Goal: Transaction & Acquisition: Download file/media

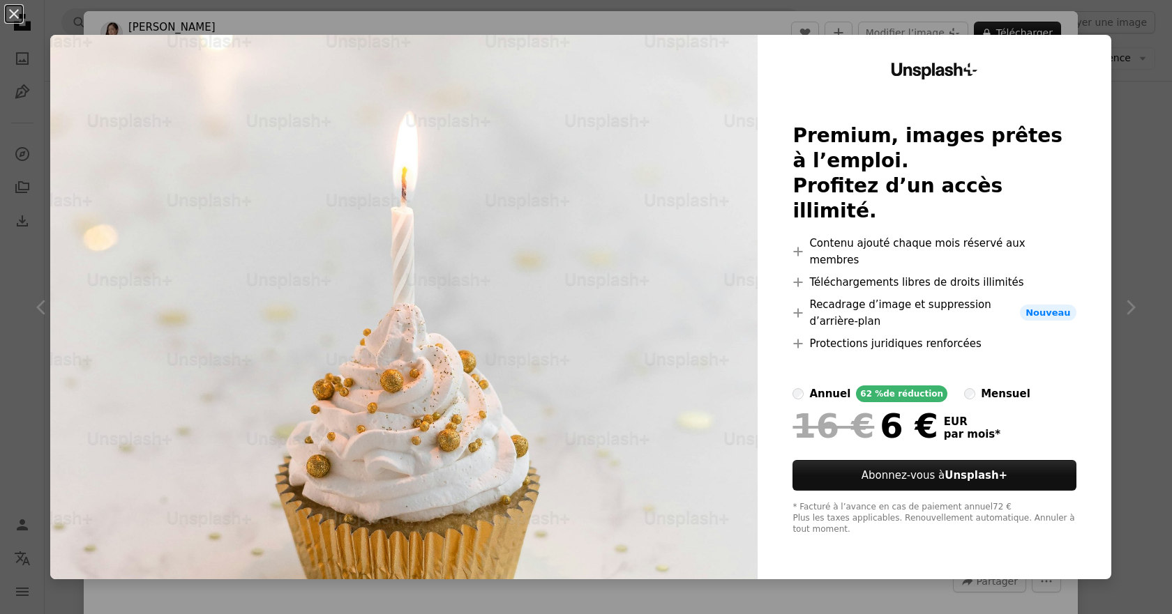
drag, startPoint x: 0, startPoint y: 0, endPoint x: 1105, endPoint y: 91, distance: 1109.1
click at [1105, 91] on div "An X shape Unsplash+ Premium, images prêtes à l’emploi. Profitez d’un accès ill…" at bounding box center [586, 307] width 1172 height 614
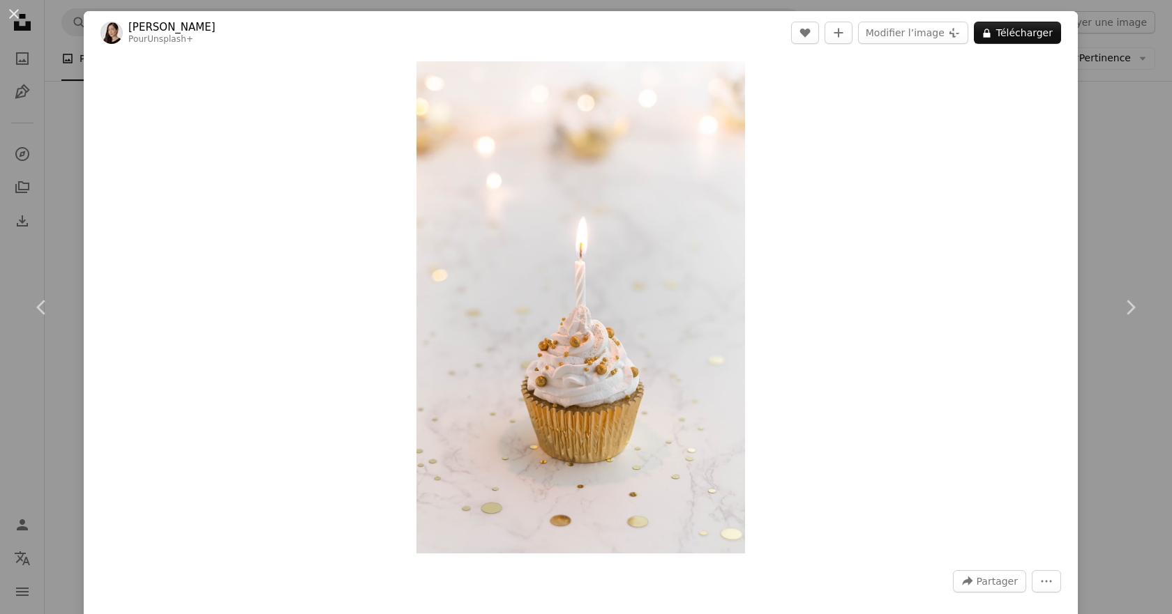
click at [1118, 182] on div "An X shape Chevron left Chevron right [PERSON_NAME] Pour Unsplash+ A heart A pl…" at bounding box center [586, 307] width 1172 height 614
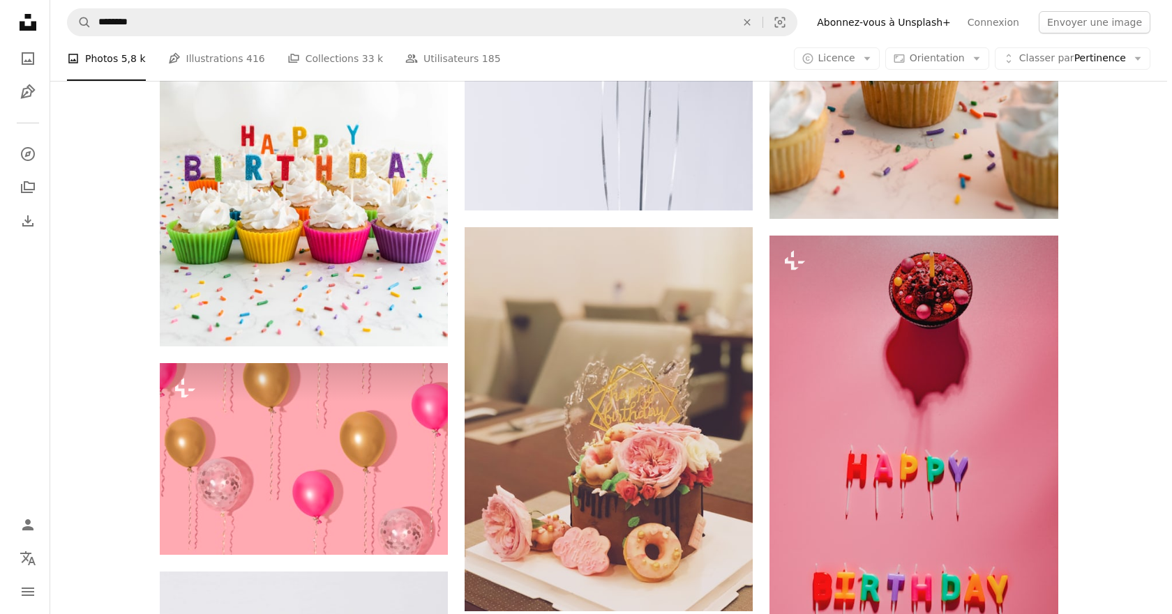
scroll to position [2232, 0]
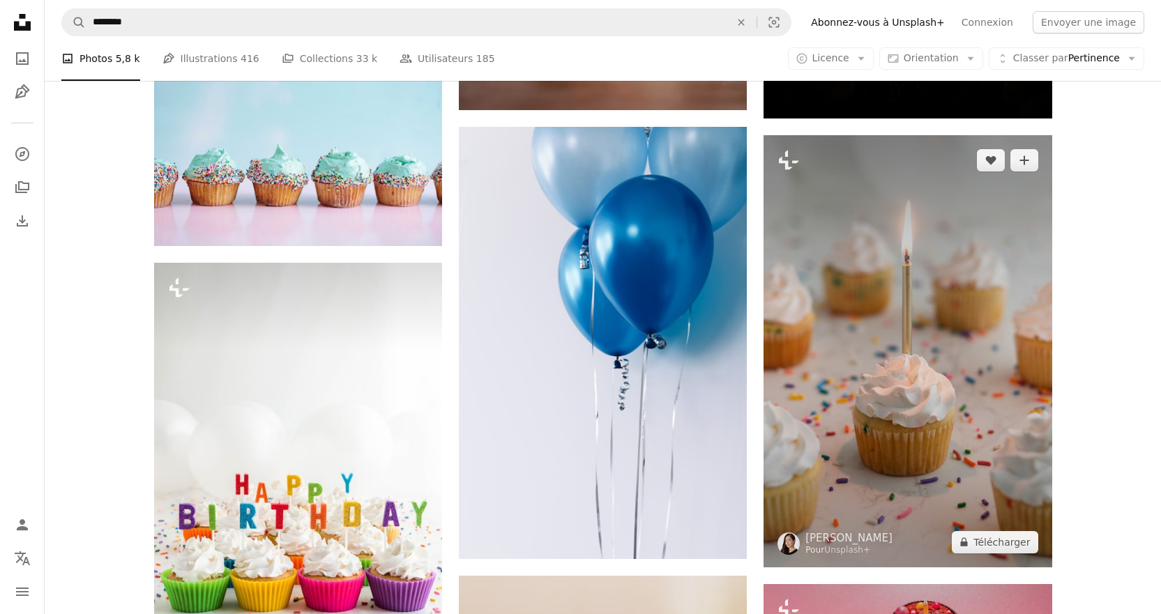
click at [874, 285] on img at bounding box center [908, 351] width 288 height 432
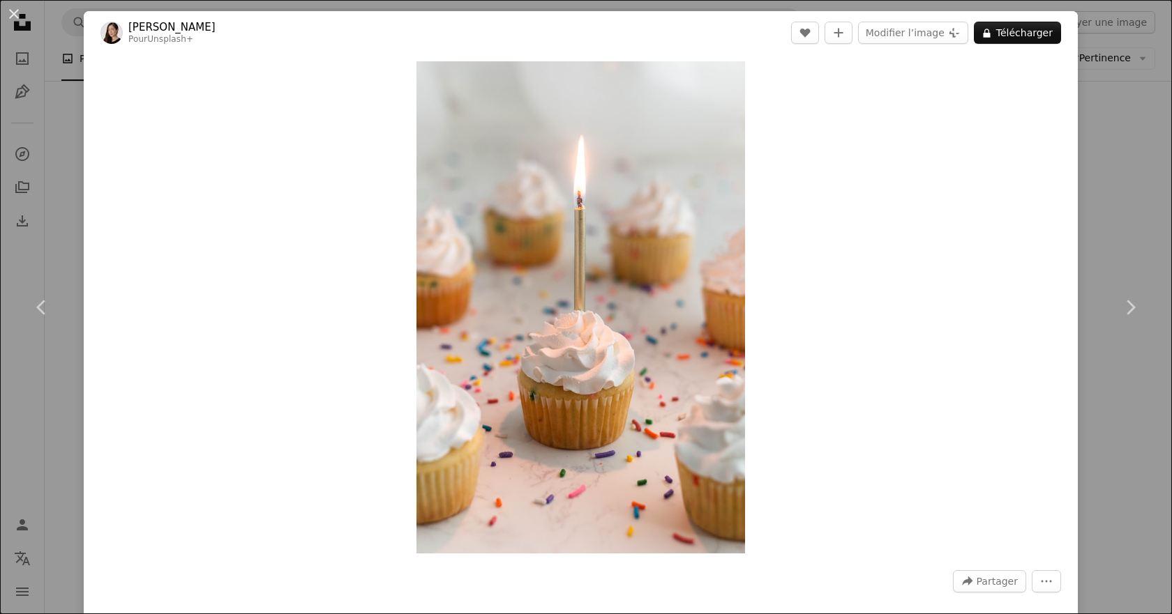
click at [1126, 231] on div "An X shape Chevron left Chevron right [PERSON_NAME] Pour Unsplash+ A heart A pl…" at bounding box center [586, 307] width 1172 height 614
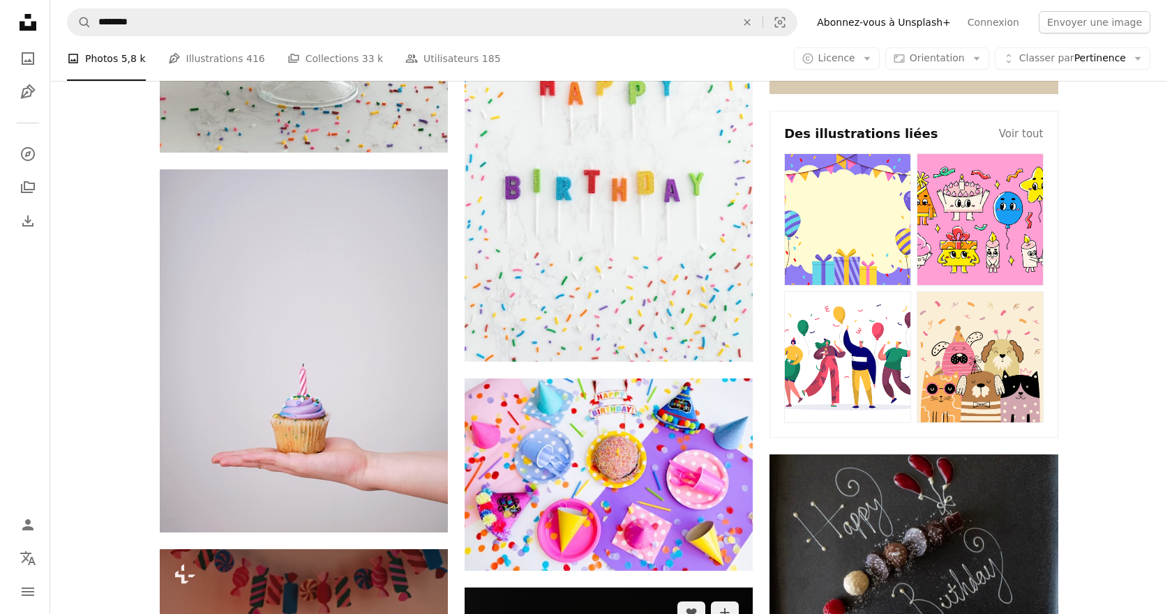
scroll to position [1186, 0]
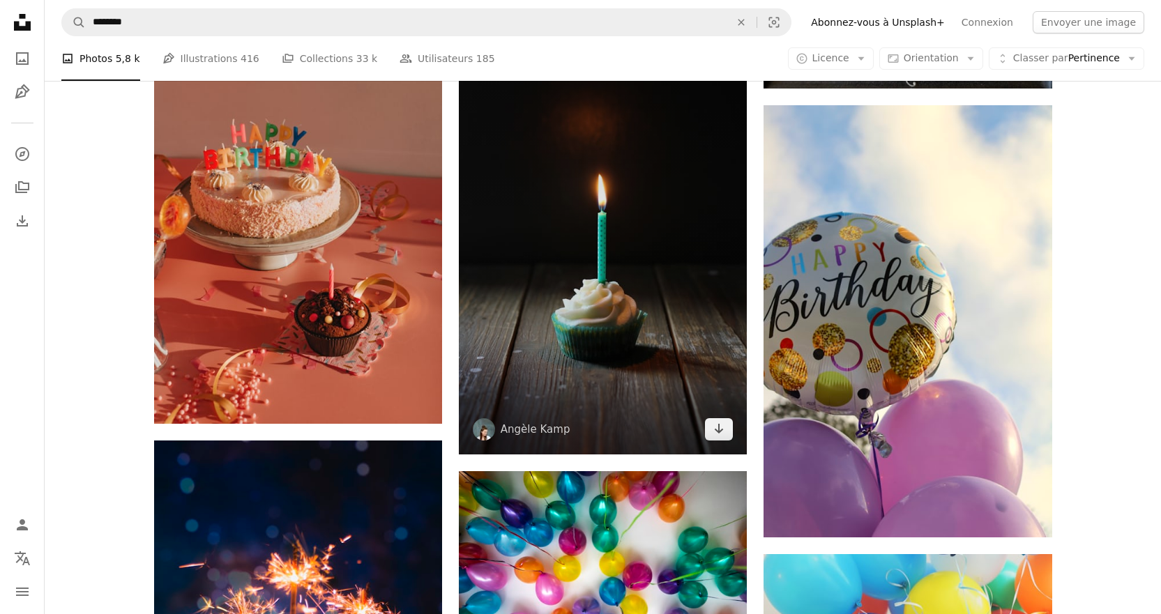
click at [544, 226] on img at bounding box center [603, 242] width 288 height 425
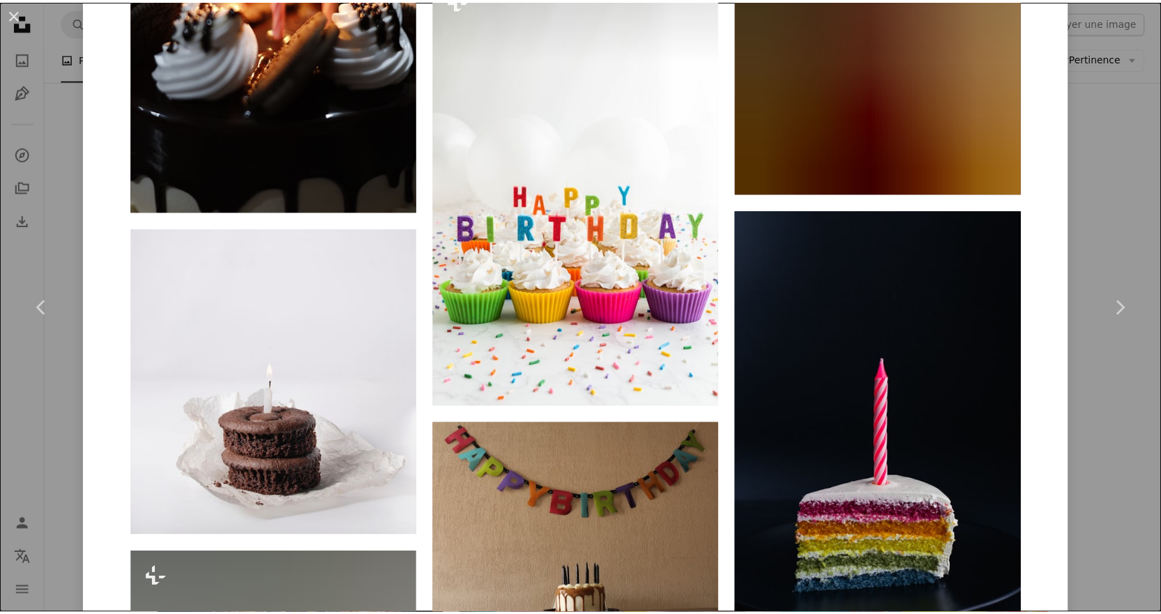
scroll to position [4663, 0]
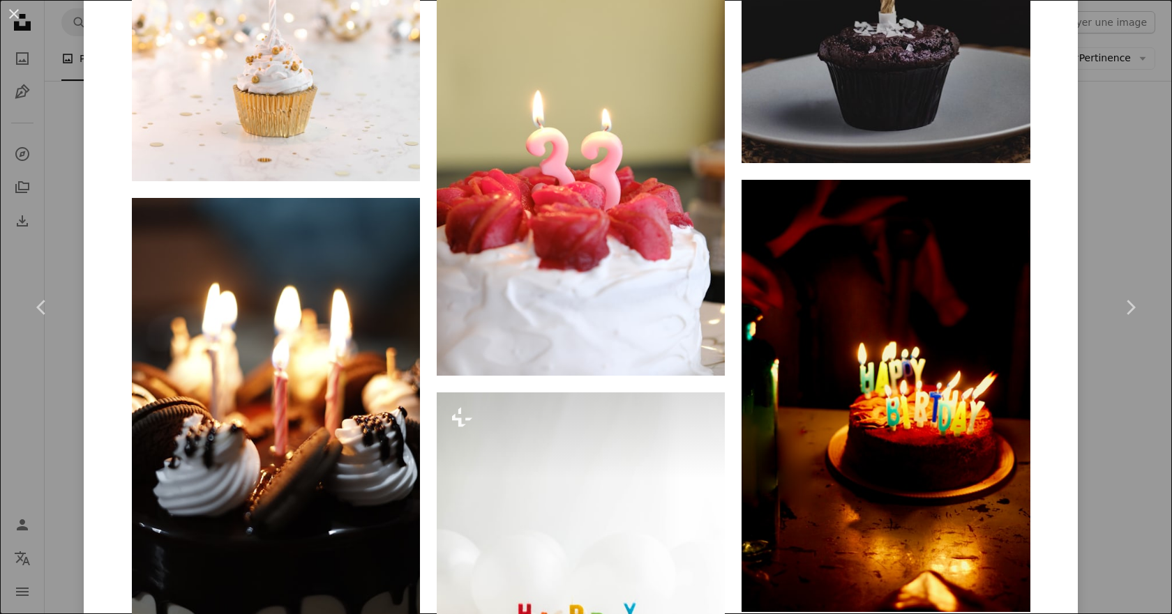
click at [57, 119] on div "An X shape Chevron left Chevron right [PERSON_NAME] angelekamp A heart A plus s…" at bounding box center [586, 307] width 1172 height 614
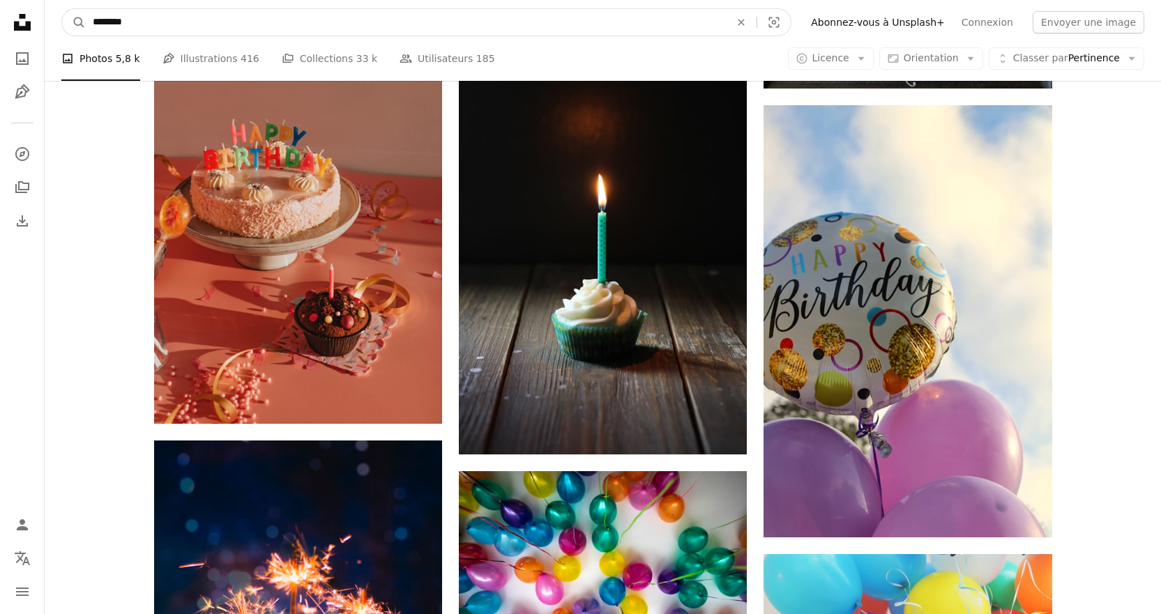
click at [137, 16] on input "********" at bounding box center [406, 22] width 640 height 27
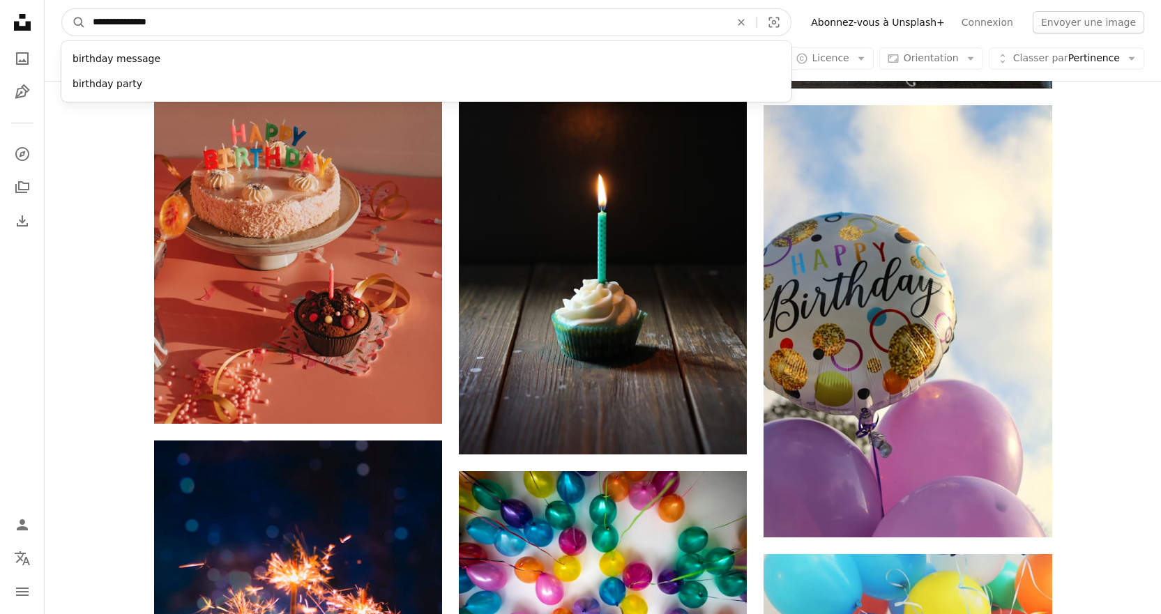
type input "**********"
click button "A magnifying glass" at bounding box center [74, 22] width 24 height 27
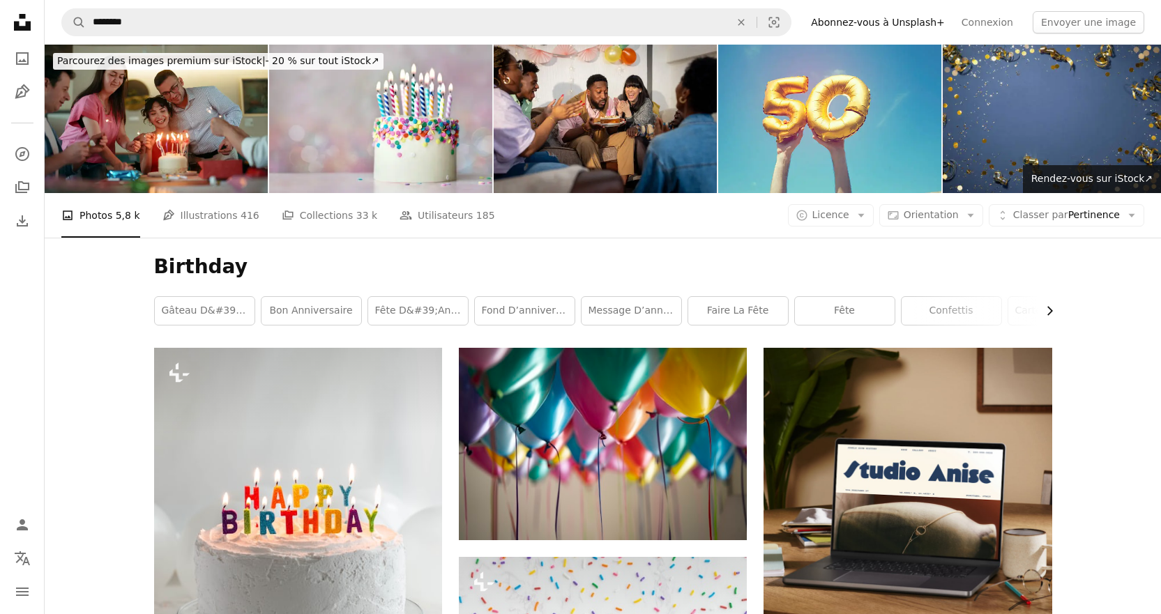
click at [1046, 314] on icon "Chevron right" at bounding box center [1050, 311] width 14 height 14
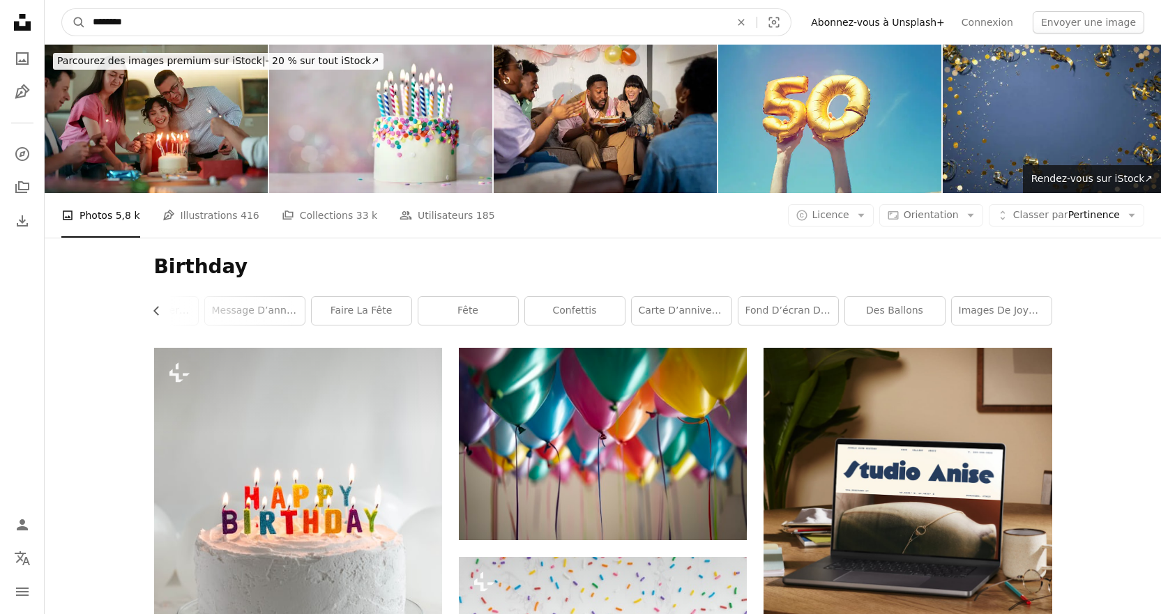
click at [268, 23] on input "********" at bounding box center [406, 22] width 640 height 27
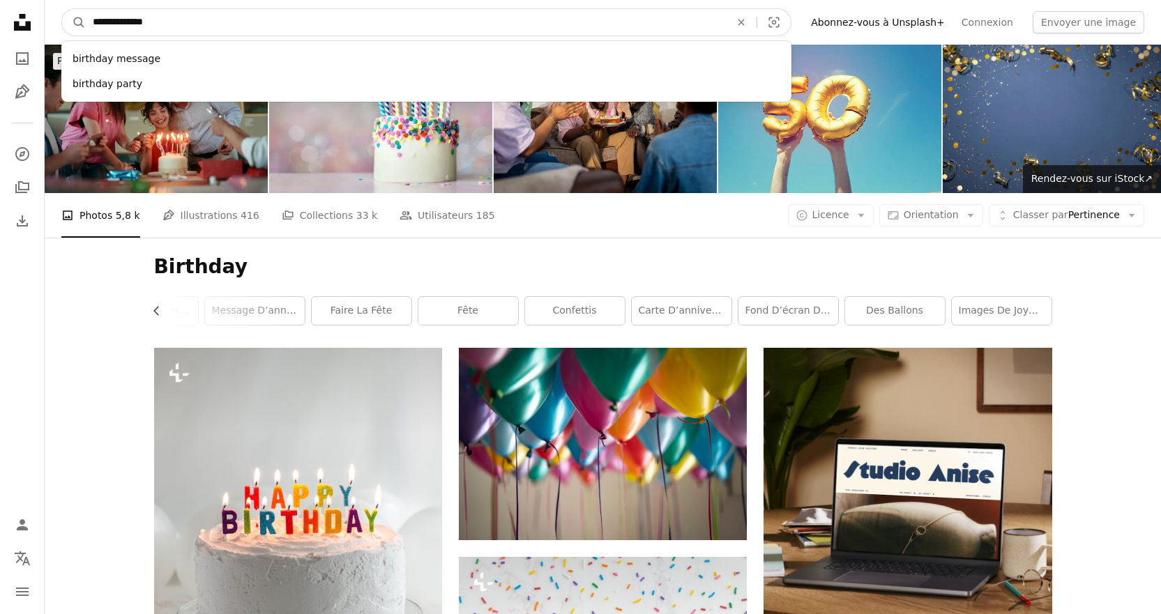
type input "**********"
click button "A magnifying glass" at bounding box center [74, 22] width 24 height 27
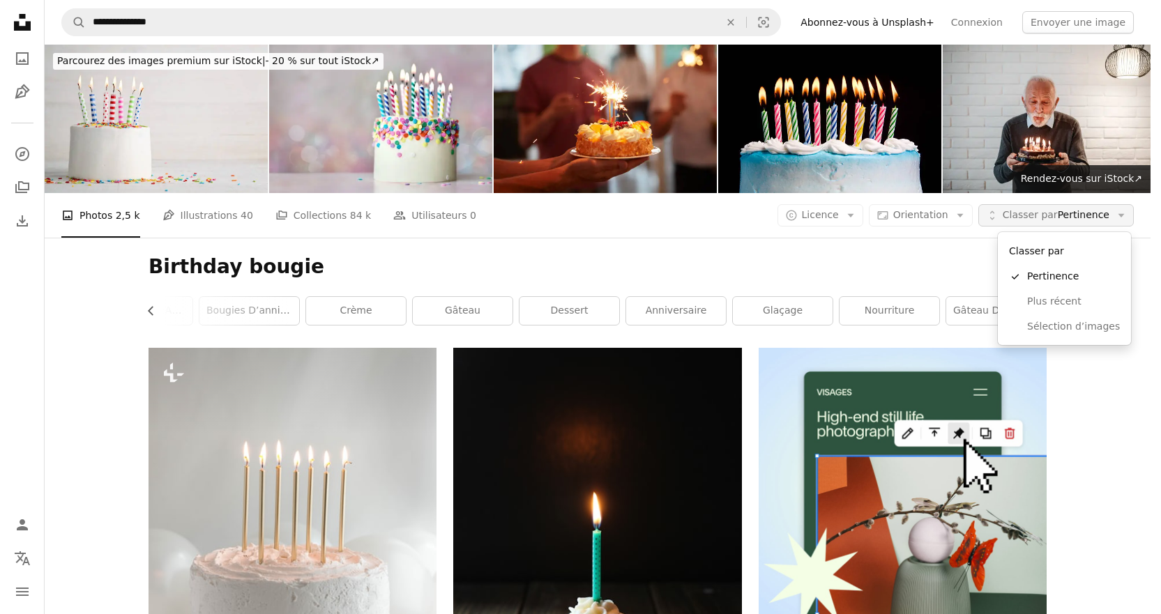
click at [1072, 211] on span "Classer par Pertinence" at bounding box center [1056, 216] width 107 height 14
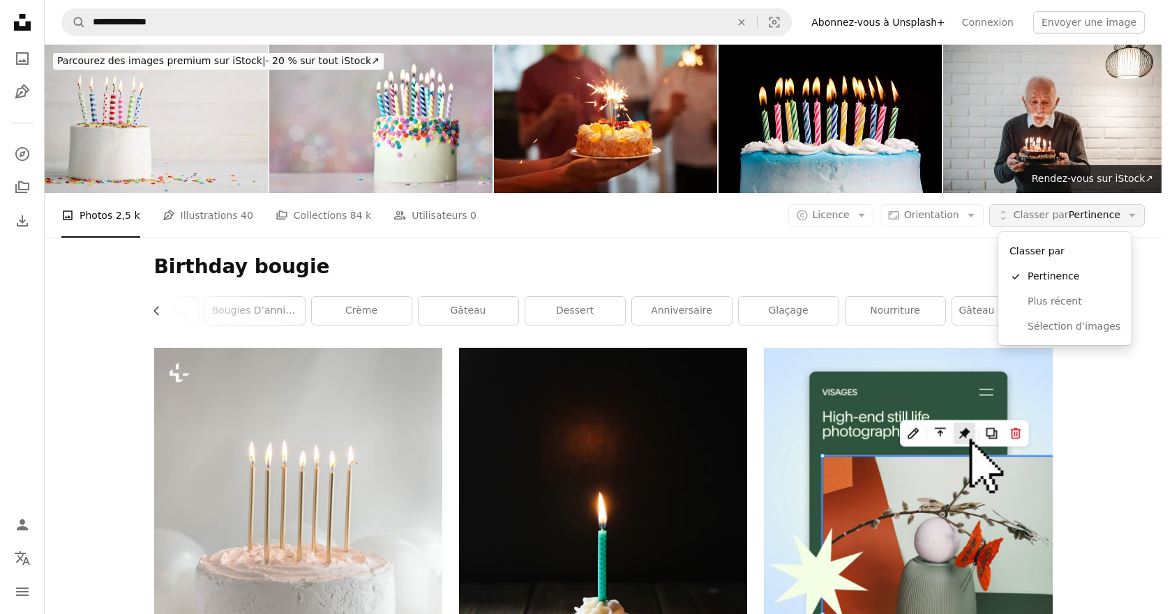
click at [1072, 211] on span "Classer par Pertinence" at bounding box center [1066, 216] width 107 height 14
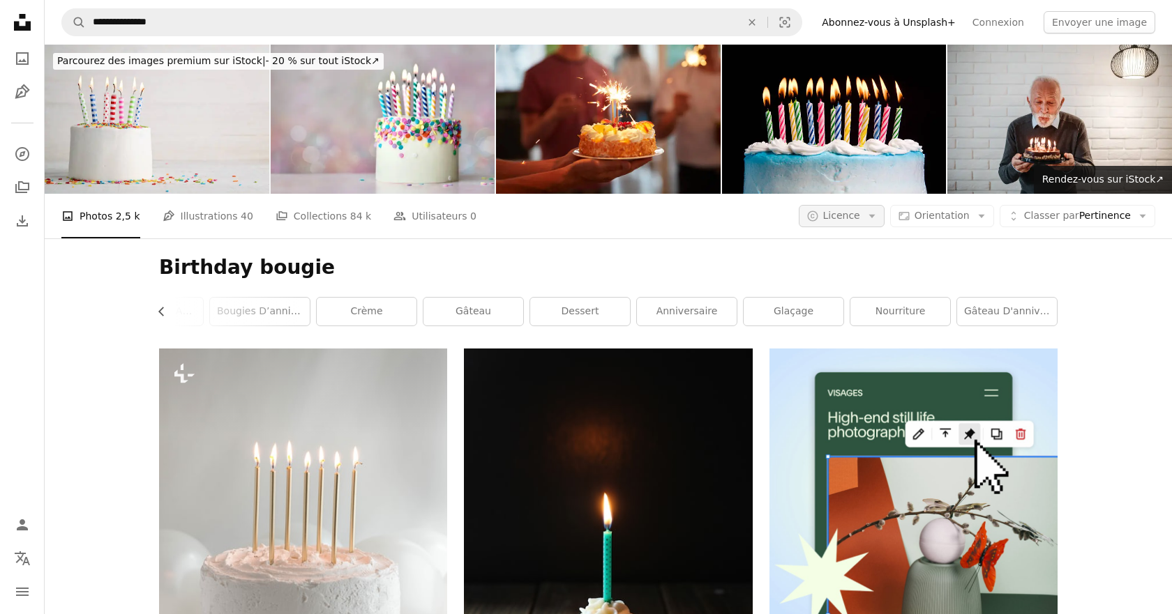
click at [863, 216] on button "A copyright icon © Licence Arrow down" at bounding box center [842, 216] width 86 height 22
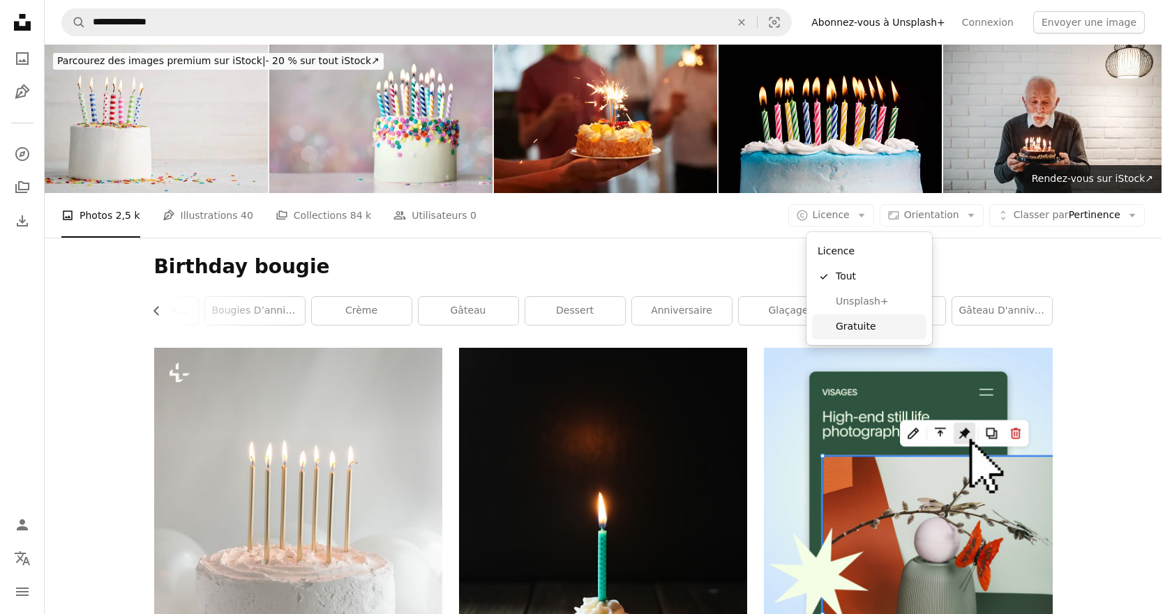
click at [870, 330] on span "Gratuite" at bounding box center [877, 327] width 85 height 14
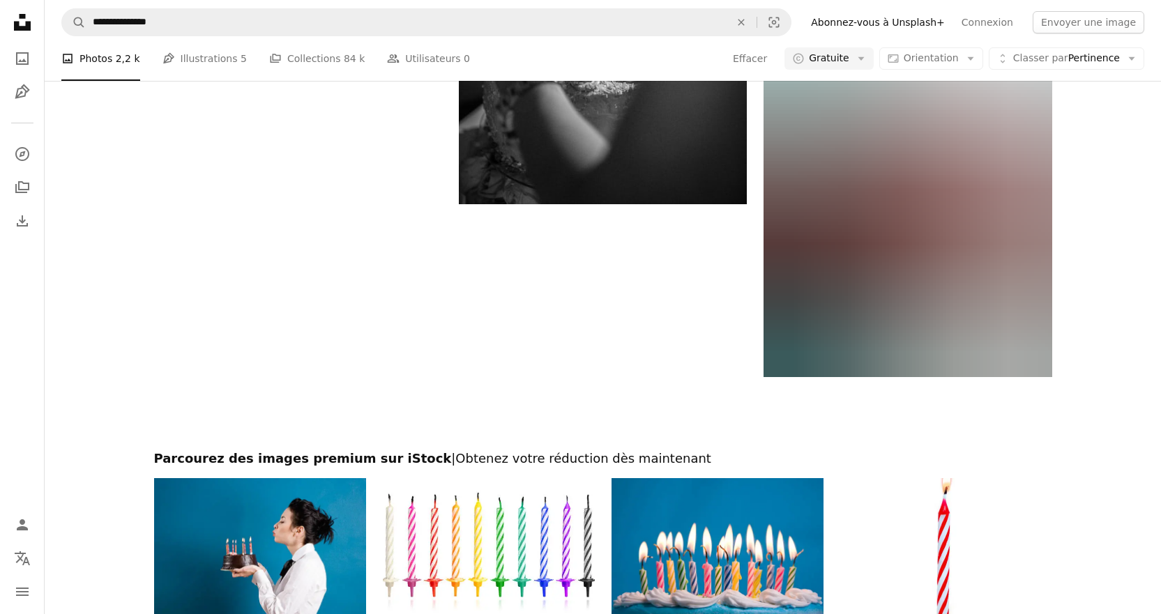
scroll to position [2935, 0]
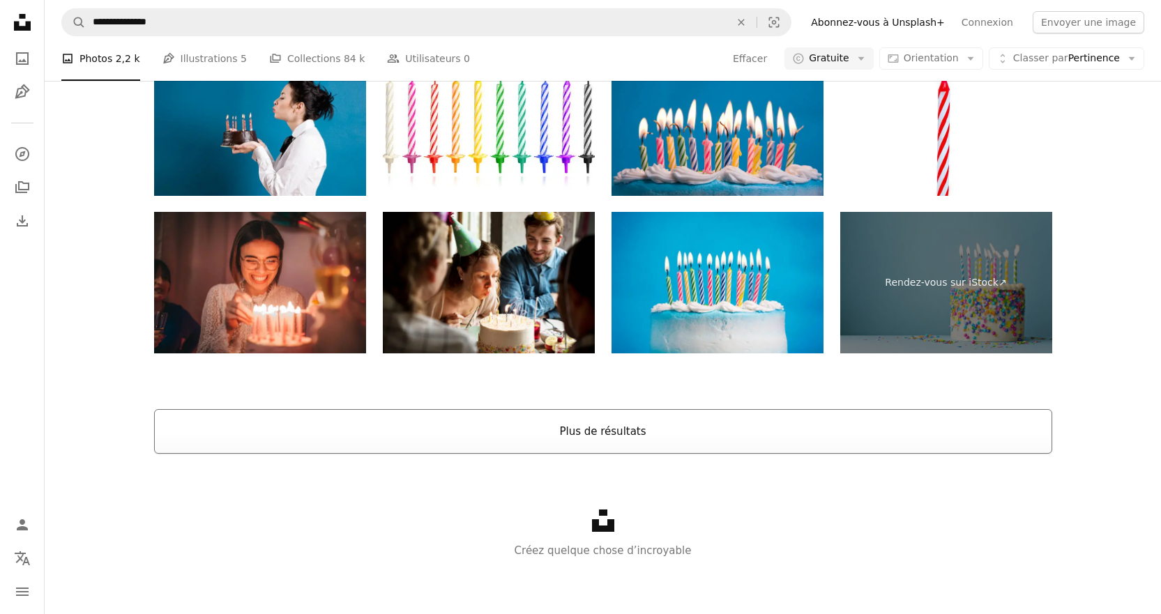
click at [669, 434] on button "Plus de résultats" at bounding box center [603, 431] width 898 height 45
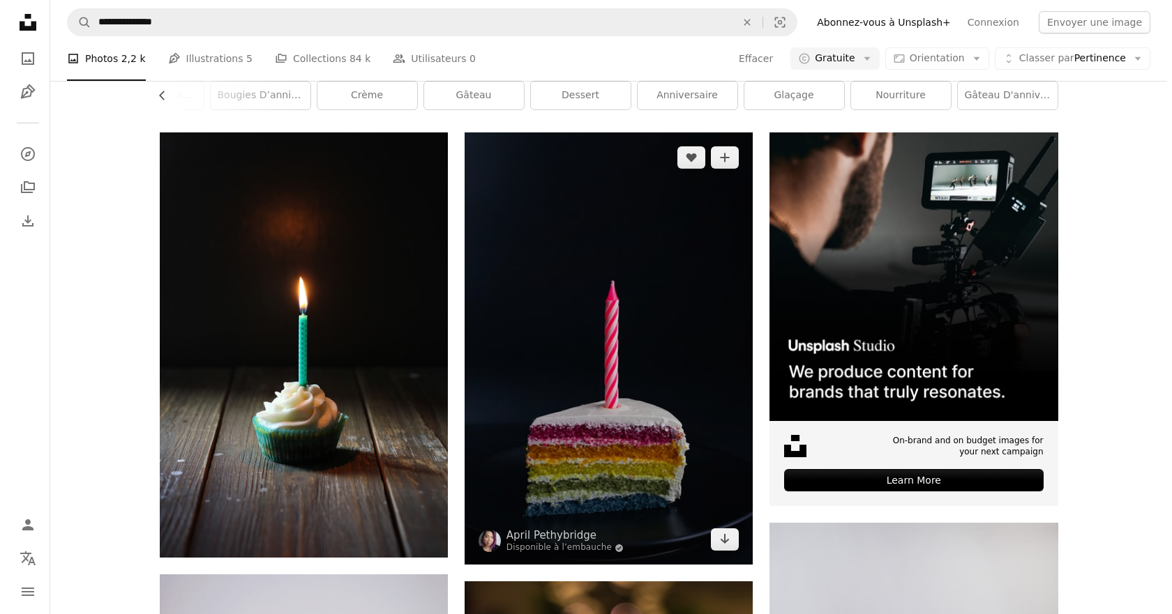
scroll to position [773, 0]
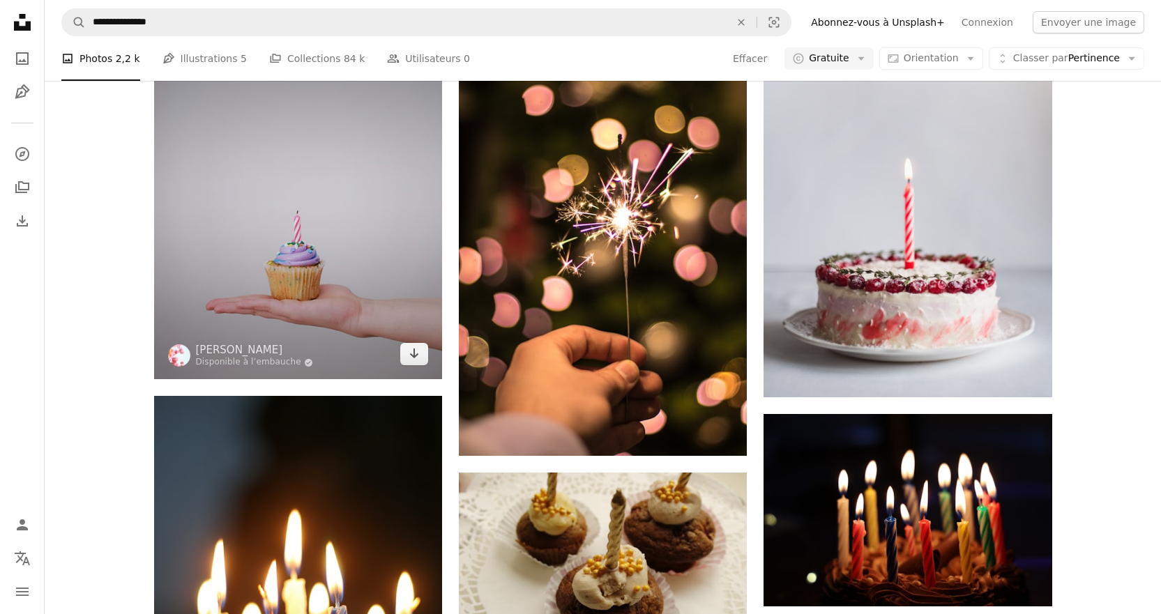
click at [264, 268] on img at bounding box center [298, 198] width 288 height 363
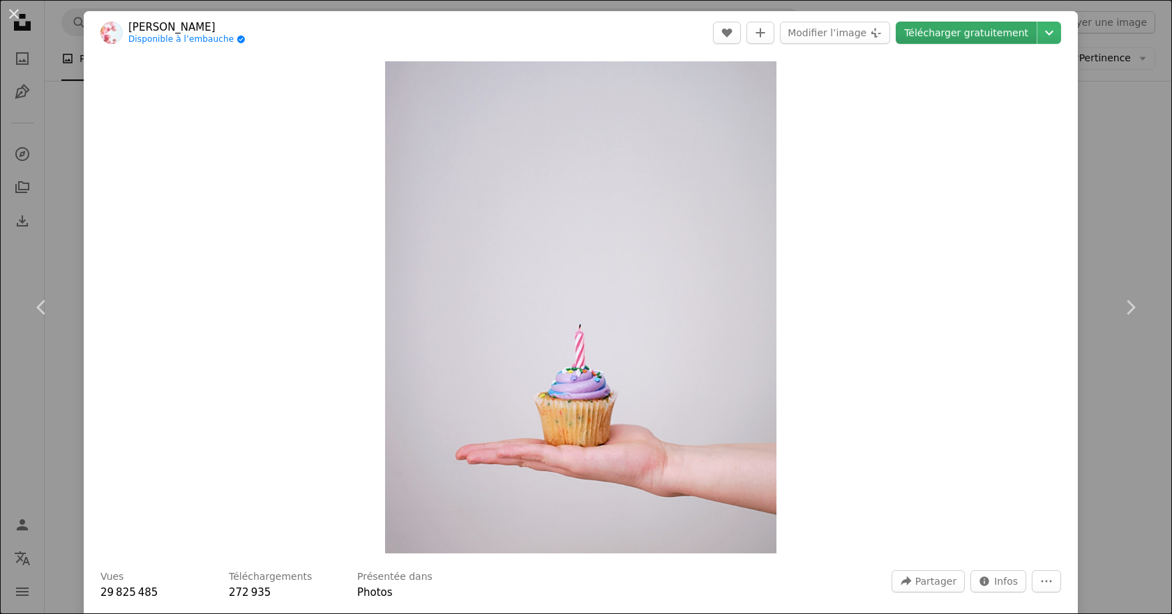
click at [958, 26] on link "Télécharger gratuitement" at bounding box center [965, 33] width 141 height 22
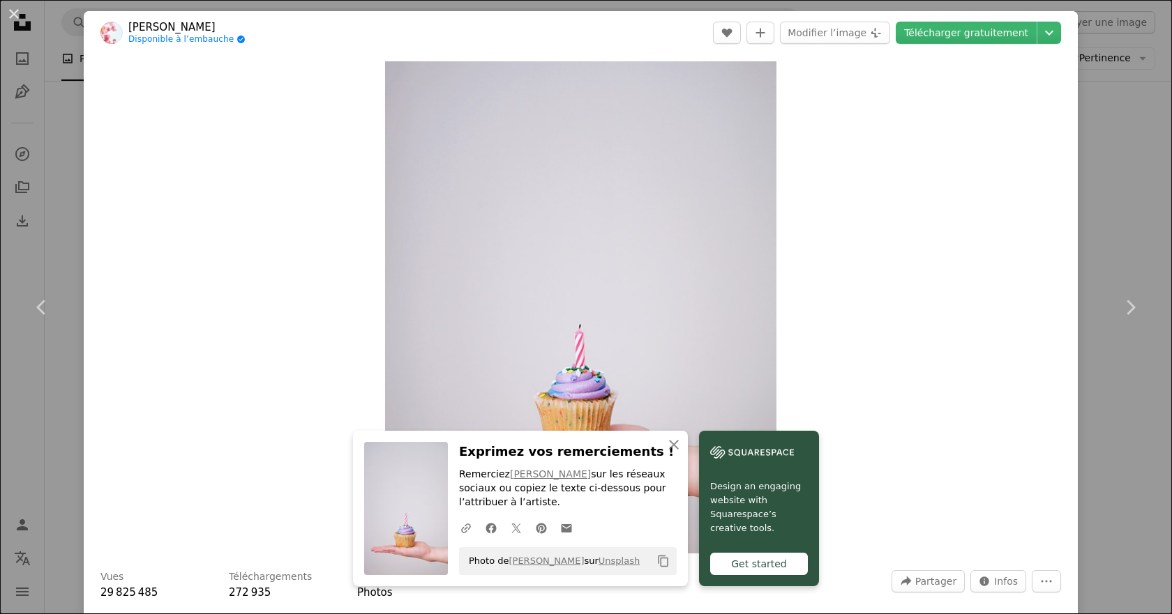
drag, startPoint x: 1114, startPoint y: 245, endPoint x: 1088, endPoint y: 121, distance: 126.9
click at [1114, 245] on link "Chevron right" at bounding box center [1130, 308] width 84 height 134
